Goal: Transaction & Acquisition: Purchase product/service

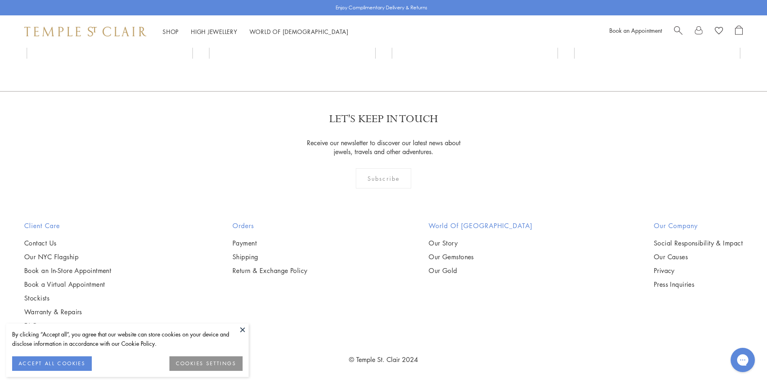
scroll to position [5299, 0]
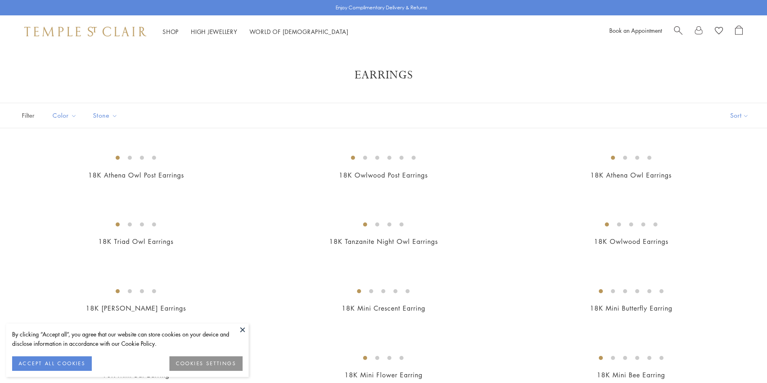
click at [0, 0] on img at bounding box center [0, 0] width 0 height 0
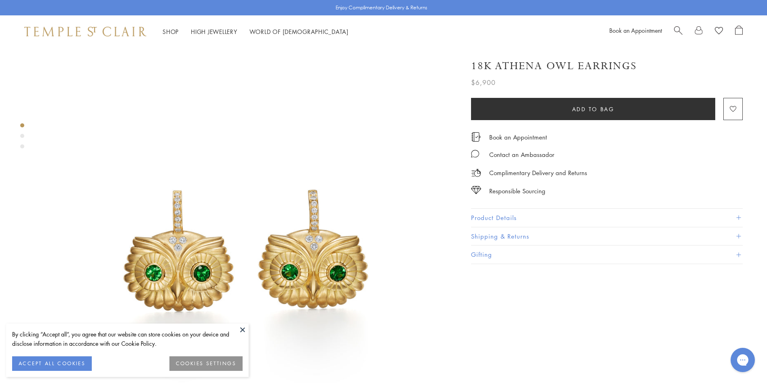
click at [242, 328] on button at bounding box center [243, 330] width 12 height 12
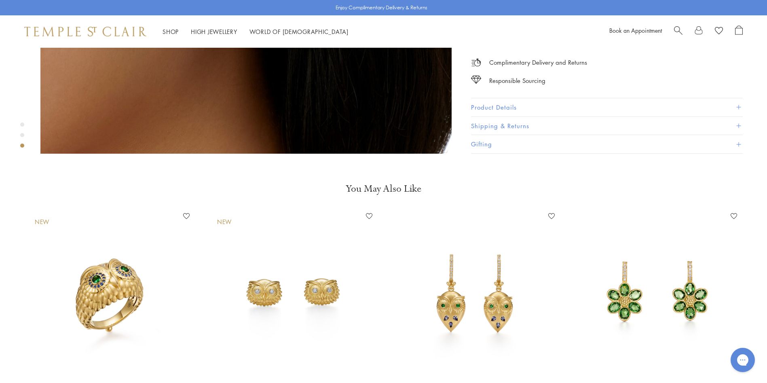
scroll to position [1173, 0]
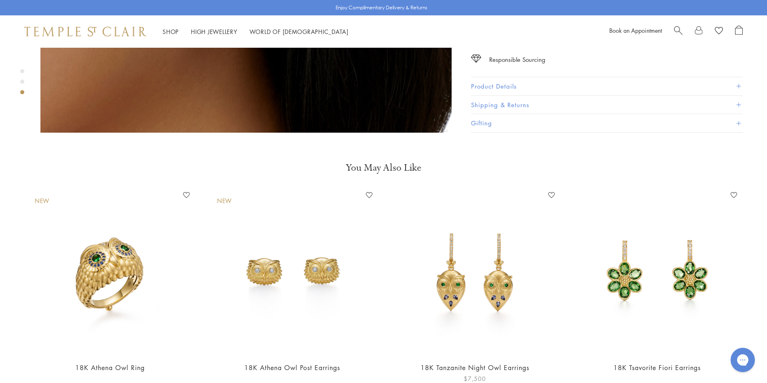
click at [496, 264] on img at bounding box center [475, 271] width 166 height 166
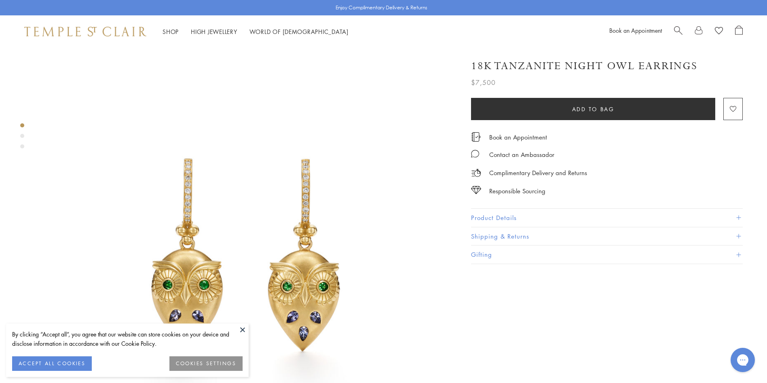
click at [241, 328] on button at bounding box center [243, 330] width 12 height 12
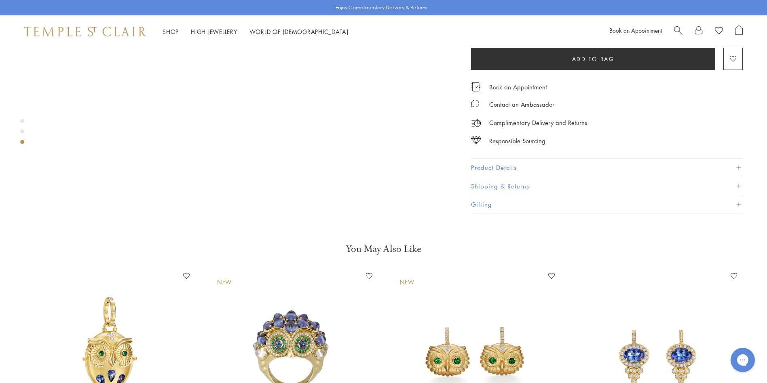
scroll to position [1254, 0]
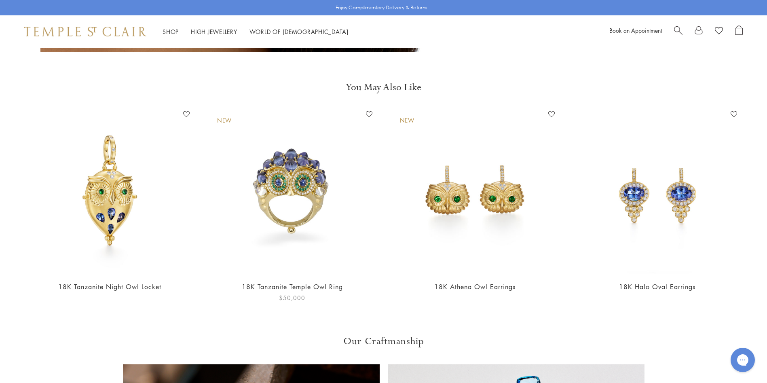
click at [293, 191] on img at bounding box center [292, 191] width 166 height 166
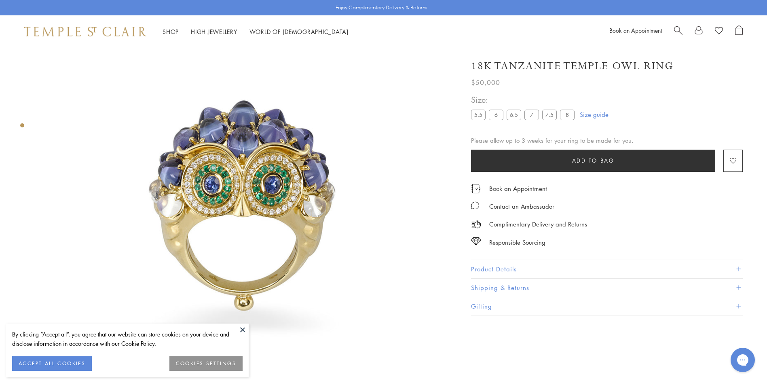
click at [242, 328] on button at bounding box center [243, 330] width 12 height 12
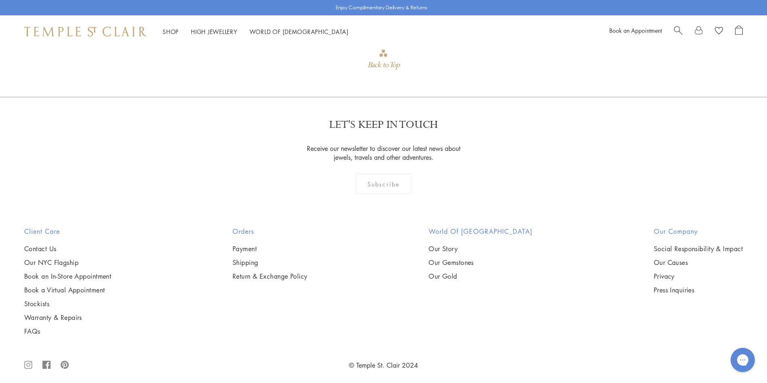
scroll to position [939, 0]
